Goal: Task Accomplishment & Management: Manage account settings

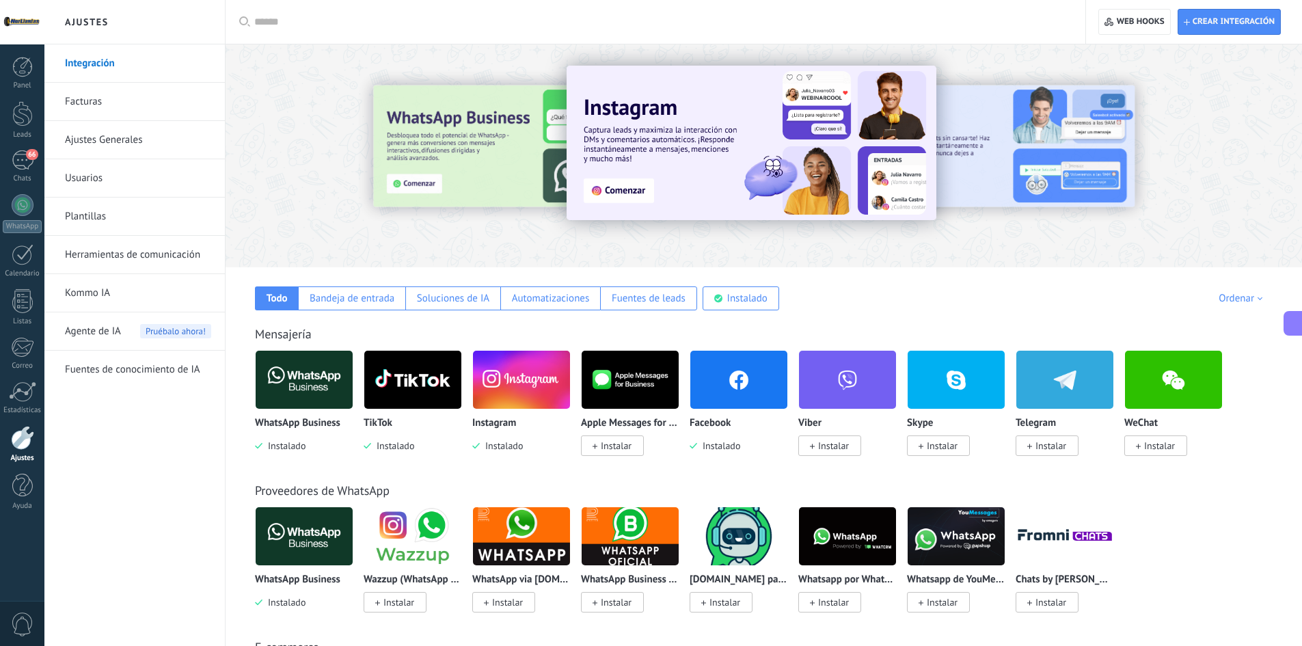
scroll to position [20, 0]
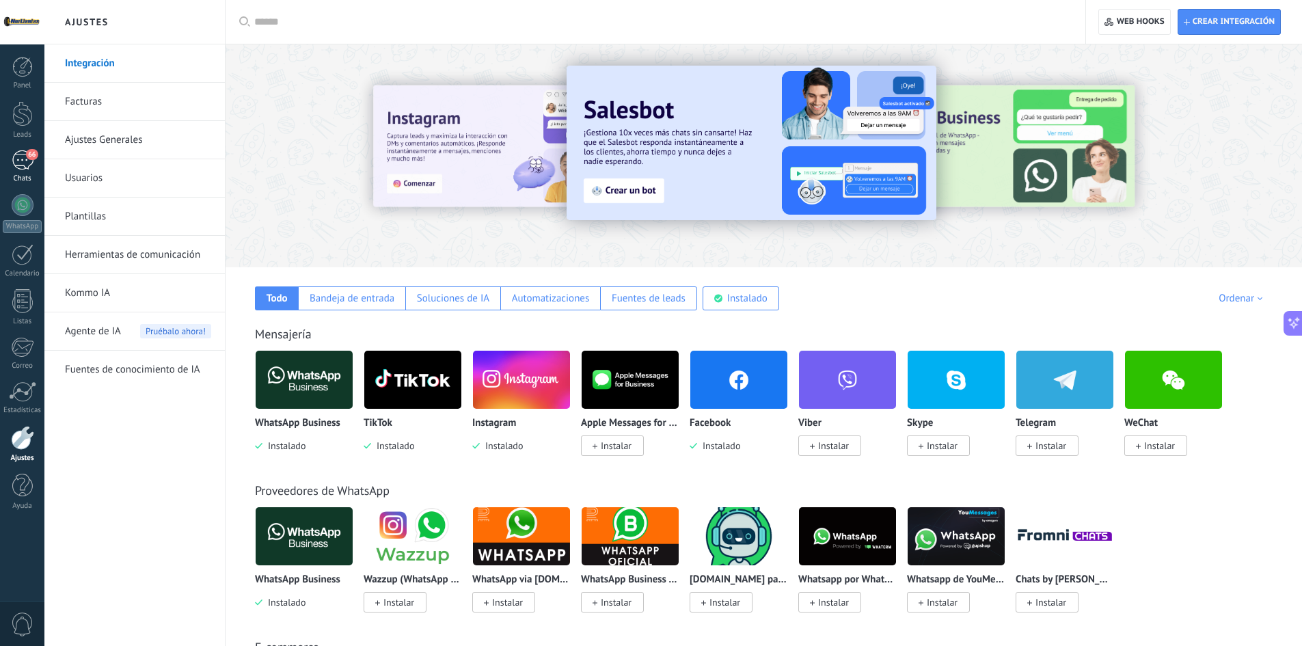
click at [24, 172] on link "66 Chats" at bounding box center [22, 166] width 44 height 33
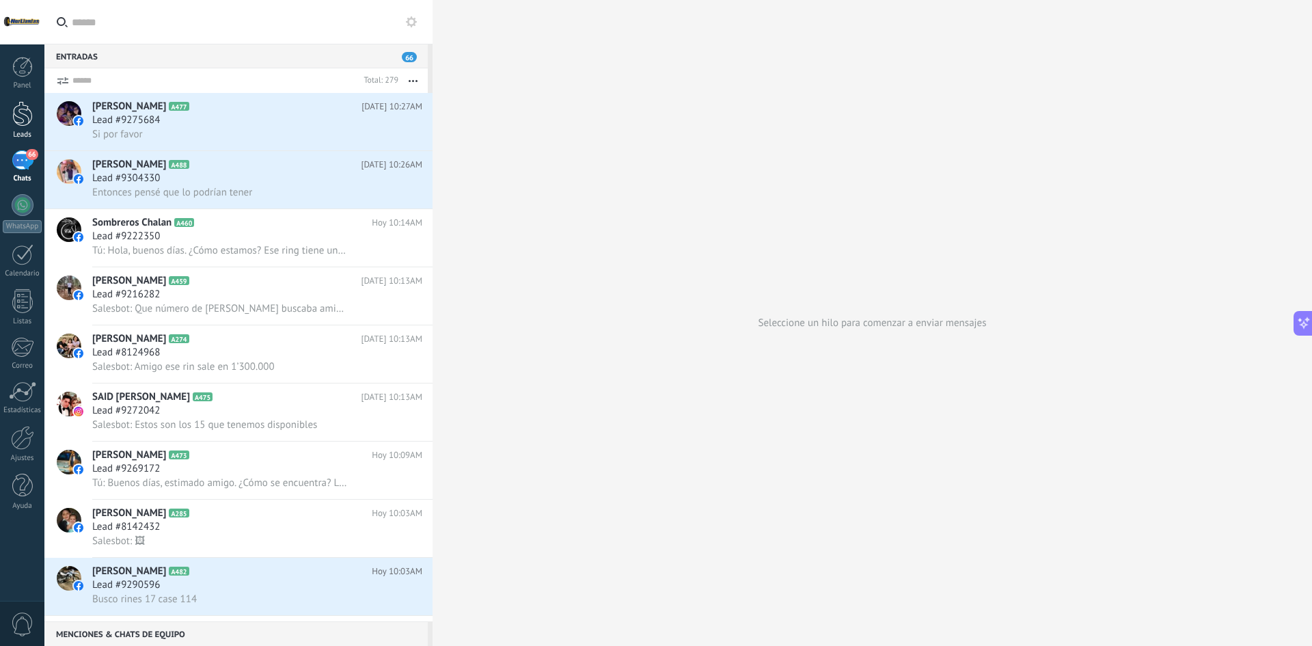
click at [25, 120] on div at bounding box center [22, 113] width 20 height 25
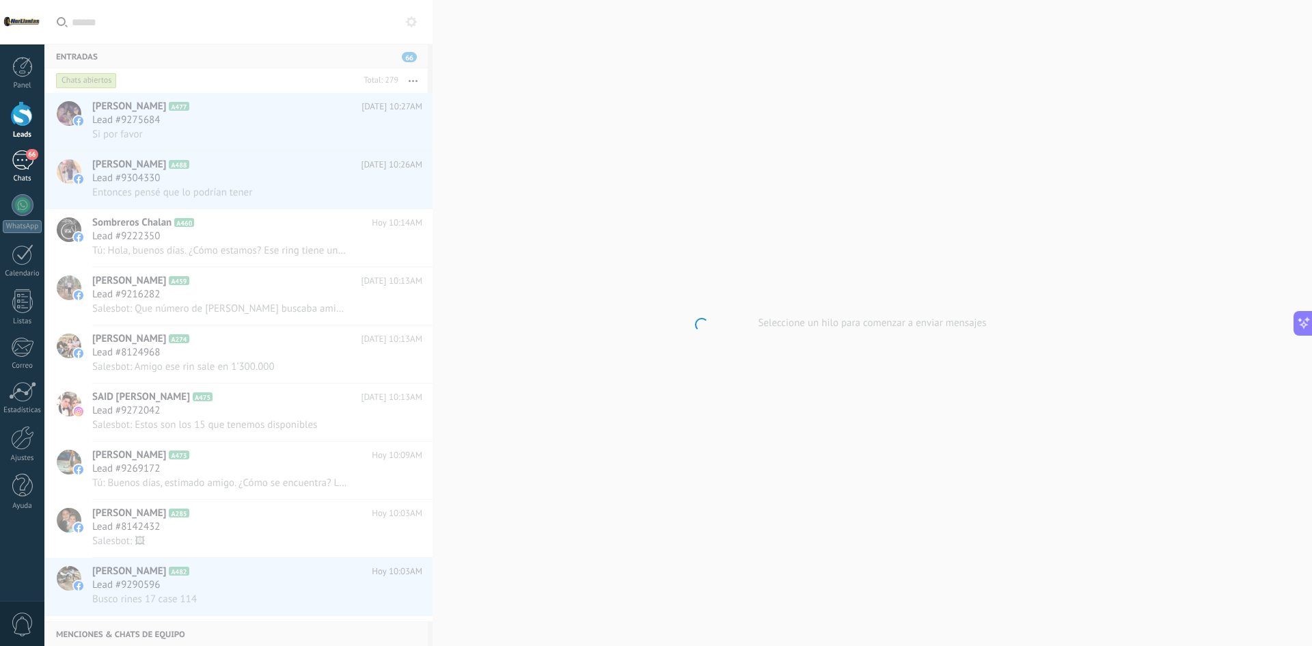
click at [18, 155] on div "66" at bounding box center [23, 160] width 22 height 20
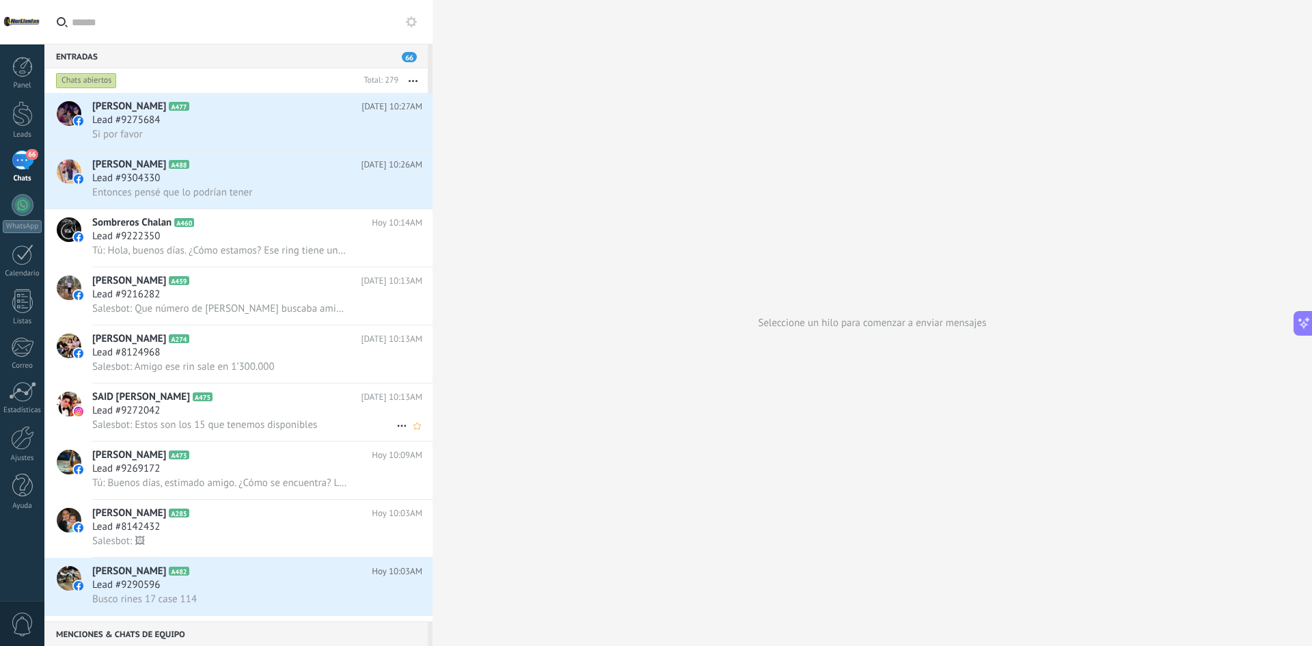
click at [273, 426] on span "Salesbot: Estos son los 15 que tenemos disponibles" at bounding box center [204, 424] width 225 height 13
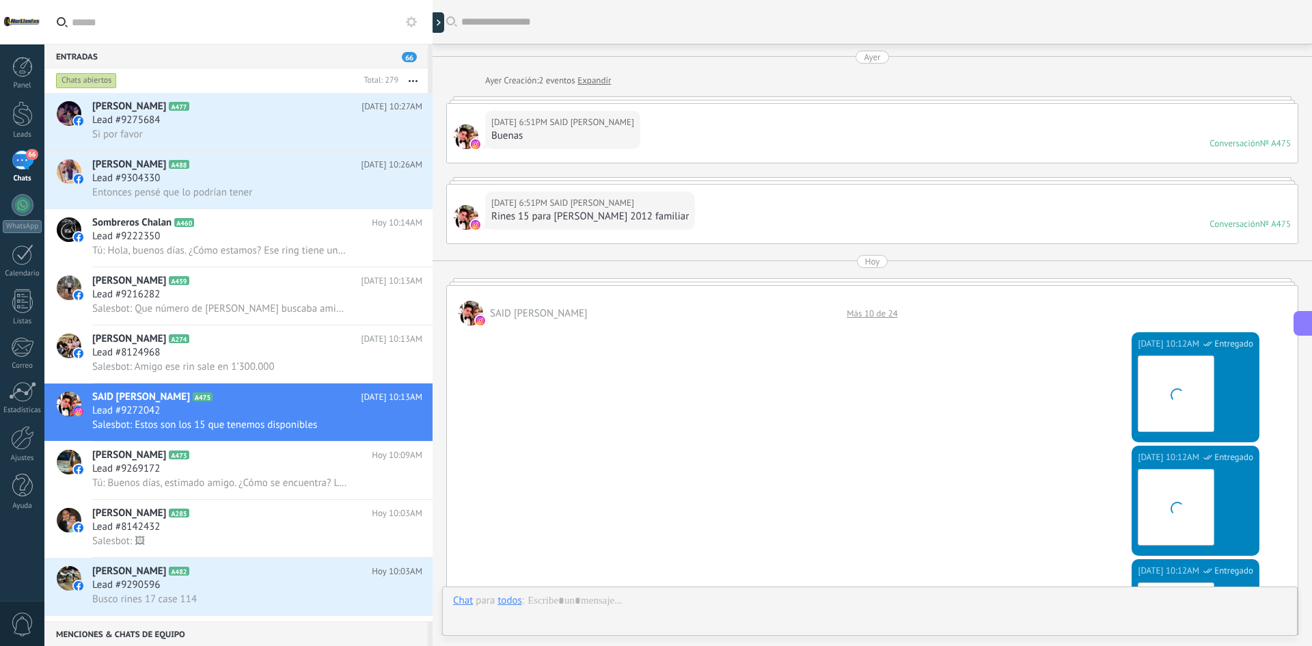
scroll to position [1060, 0]
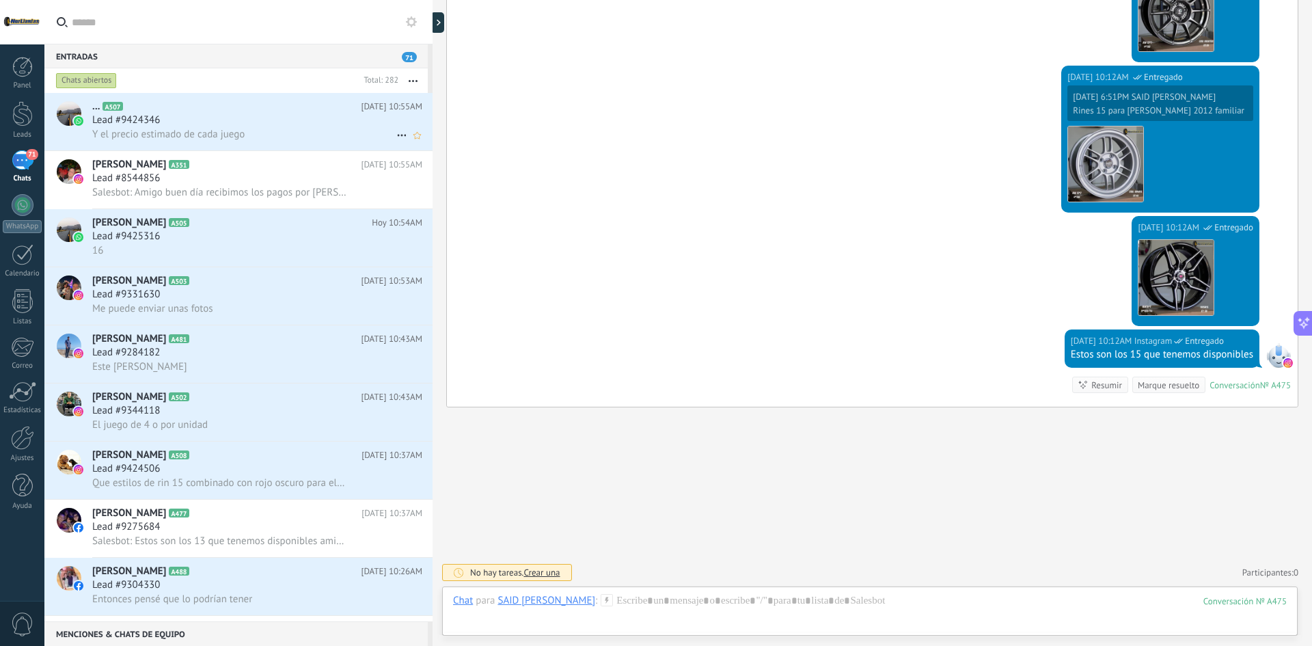
click at [227, 124] on div "Lead #9424346" at bounding box center [257, 120] width 330 height 14
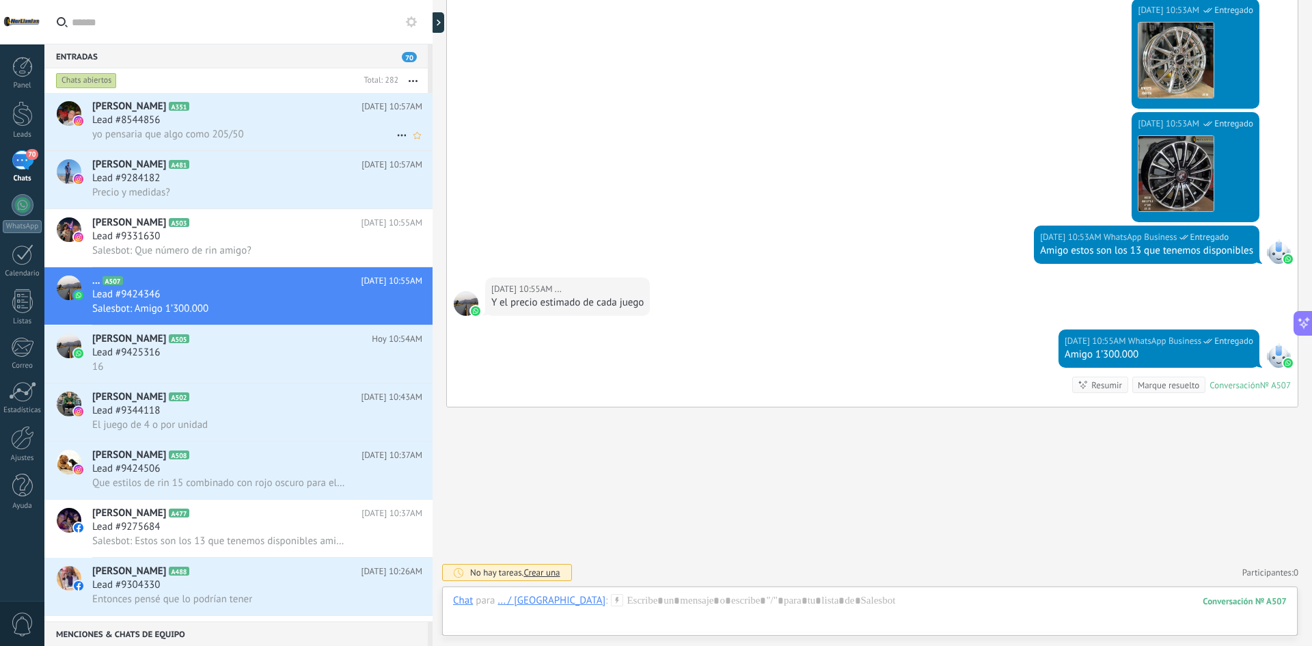
click at [237, 119] on div "Lead #8544856" at bounding box center [257, 120] width 330 height 14
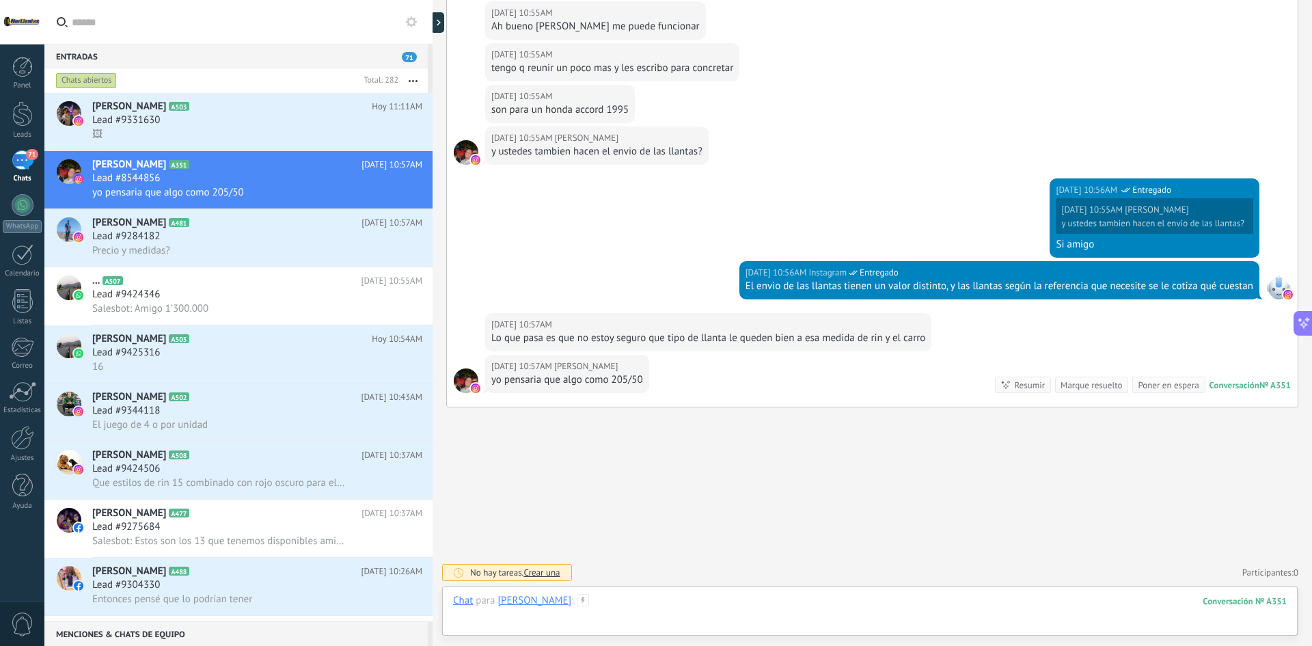
click at [763, 610] on div at bounding box center [870, 614] width 834 height 41
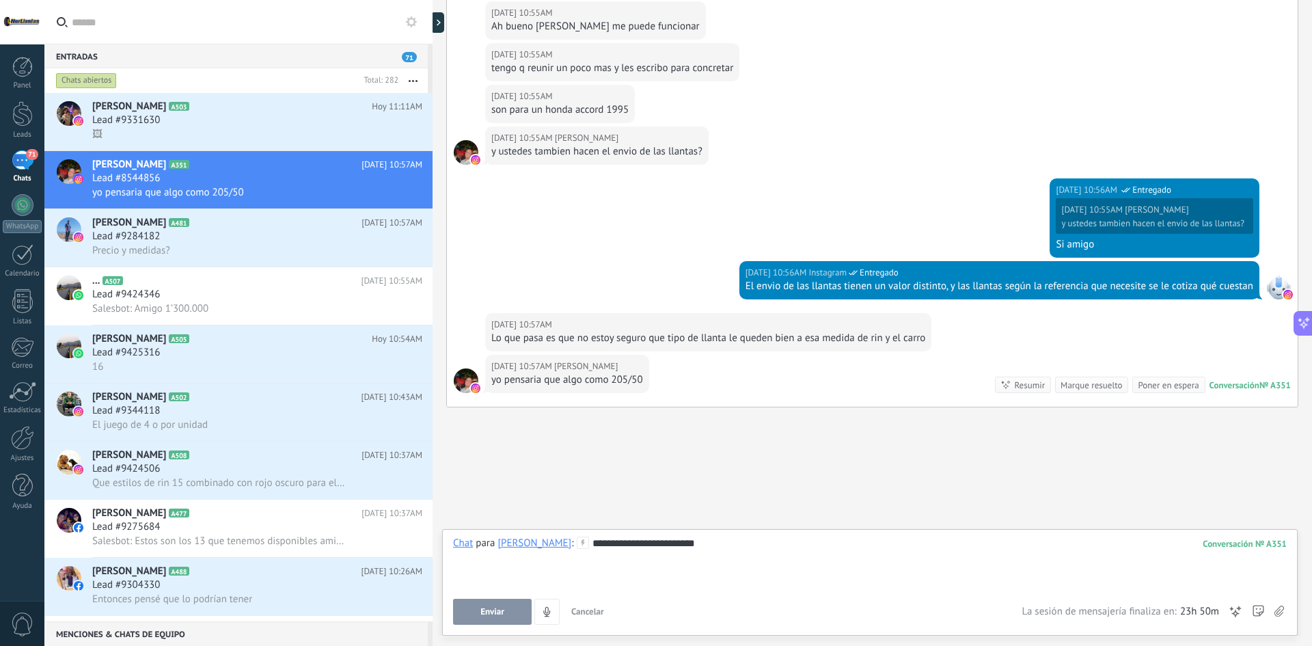
click at [487, 605] on button "Enviar" at bounding box center [492, 612] width 79 height 26
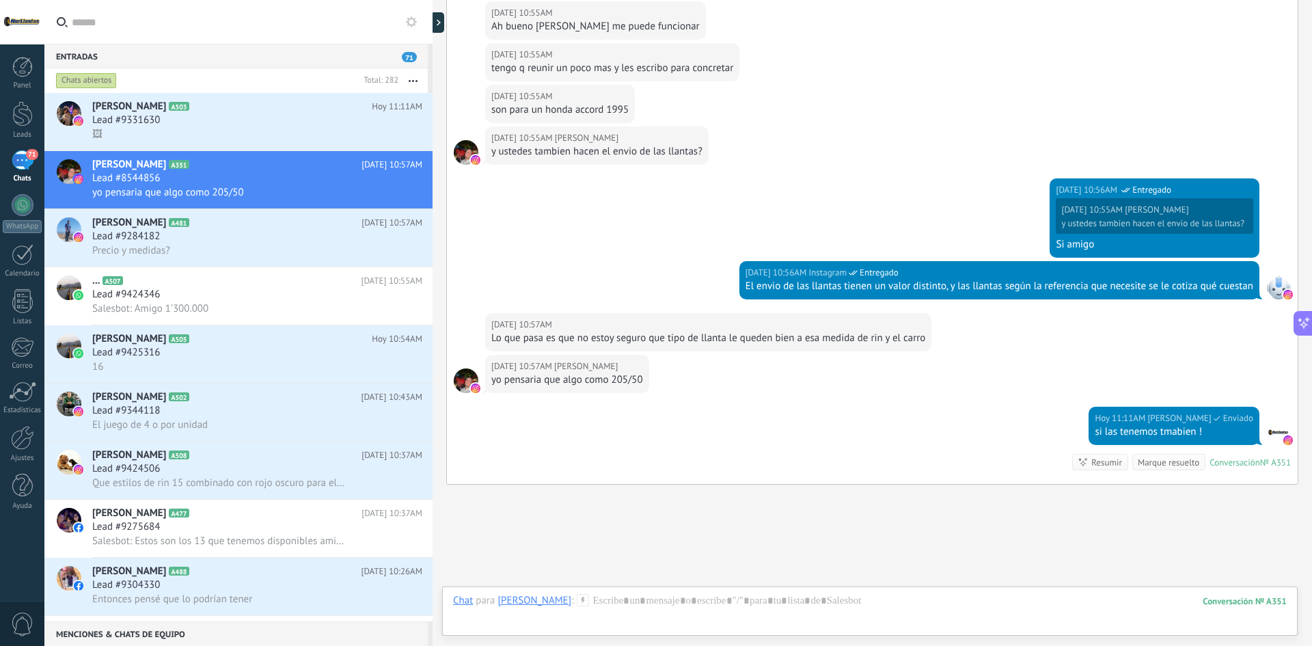
scroll to position [987, 0]
